Goal: Task Accomplishment & Management: Manage account settings

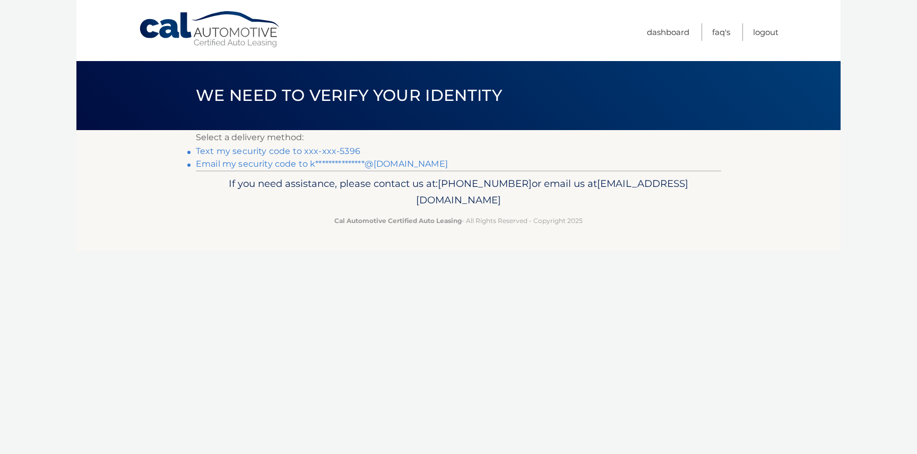
click at [268, 152] on link "Text my security code to xxx-xxx-5396" at bounding box center [278, 151] width 165 height 10
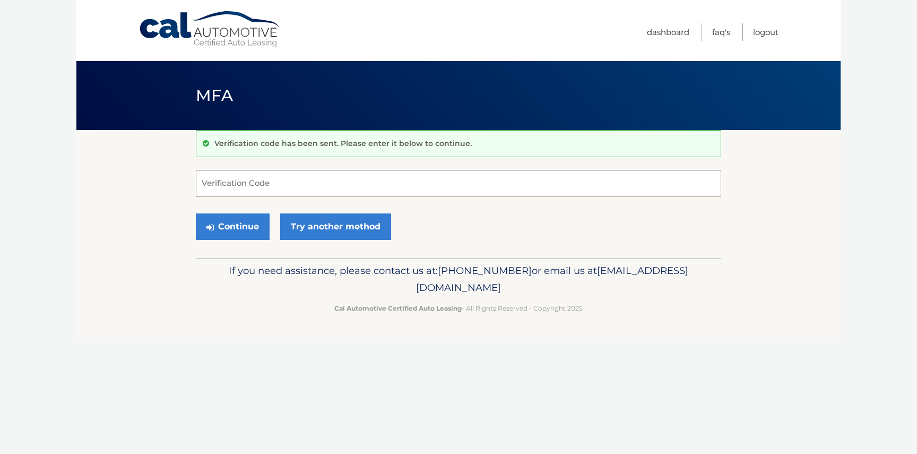
click at [293, 180] on input "Verification Code" at bounding box center [458, 183] width 525 height 27
type input "624961"
click at [237, 226] on button "Continue" at bounding box center [233, 226] width 74 height 27
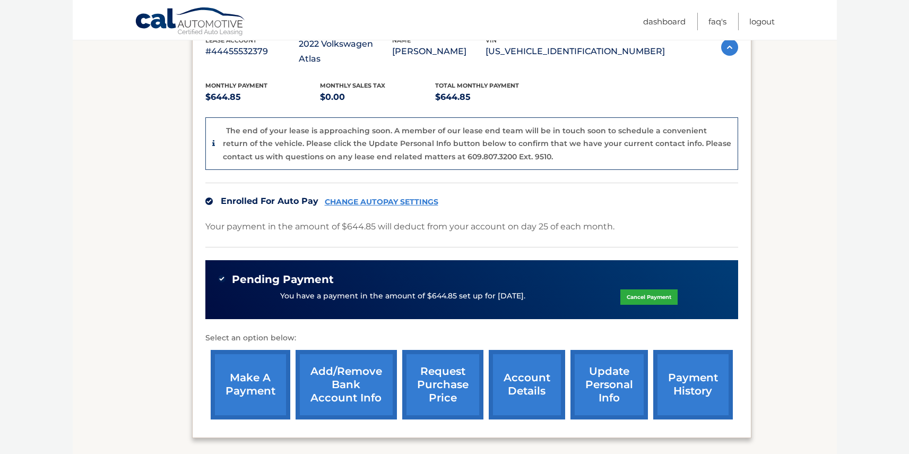
scroll to position [224, 0]
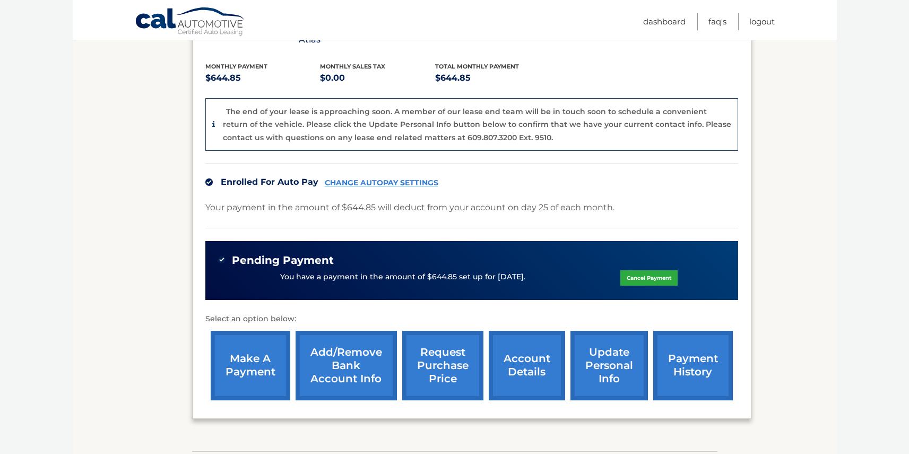
click at [533, 348] on link "account details" at bounding box center [527, 366] width 76 height 70
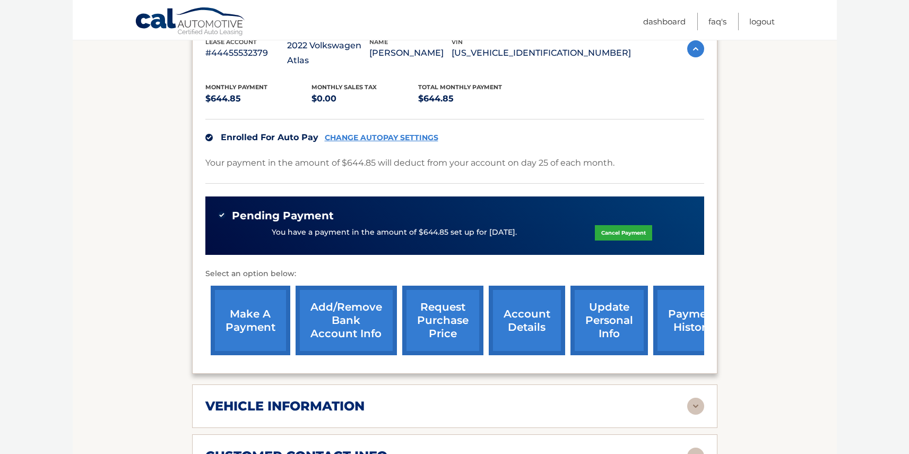
scroll to position [441, 0]
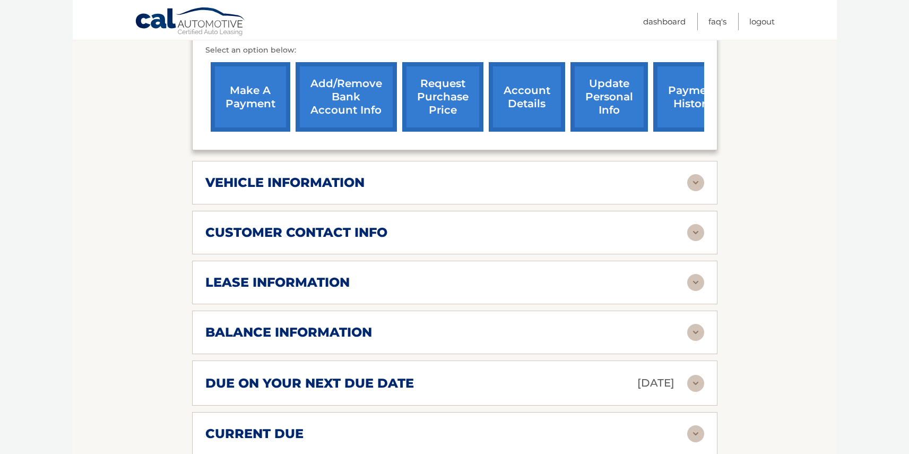
click at [693, 274] on img at bounding box center [695, 282] width 17 height 17
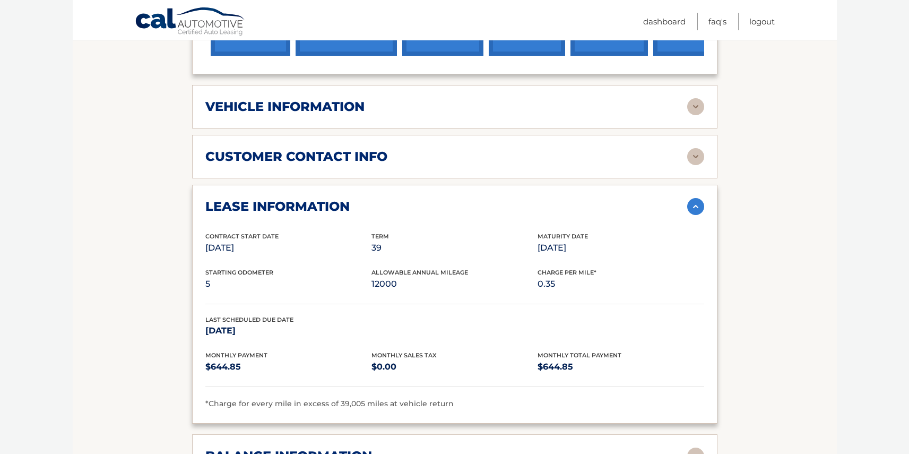
scroll to position [539, 0]
